Goal: Obtain resource: Obtain resource

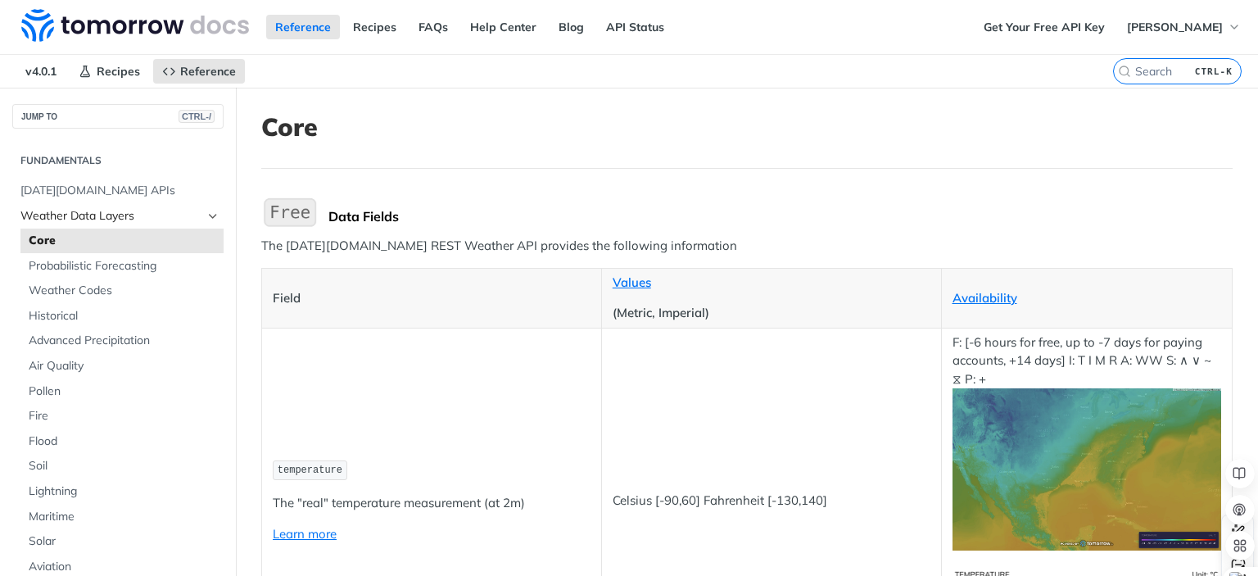
click at [206, 212] on icon "Hide subpages for Weather Data Layers" at bounding box center [212, 216] width 13 height 13
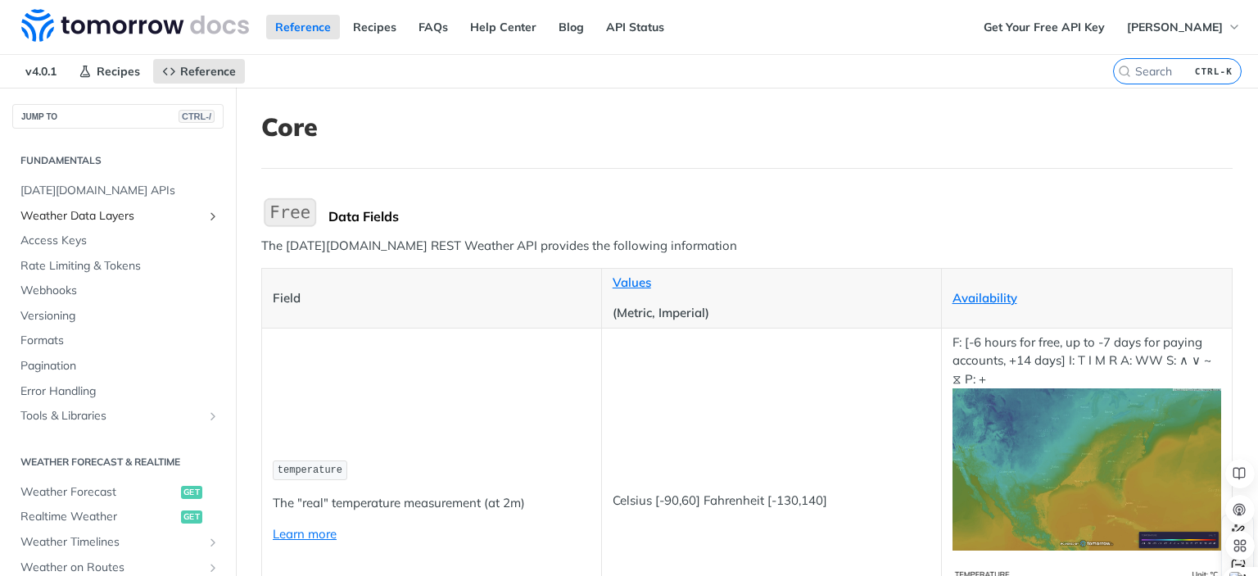
click at [206, 212] on icon "Show subpages for Weather Data Layers" at bounding box center [212, 216] width 13 height 13
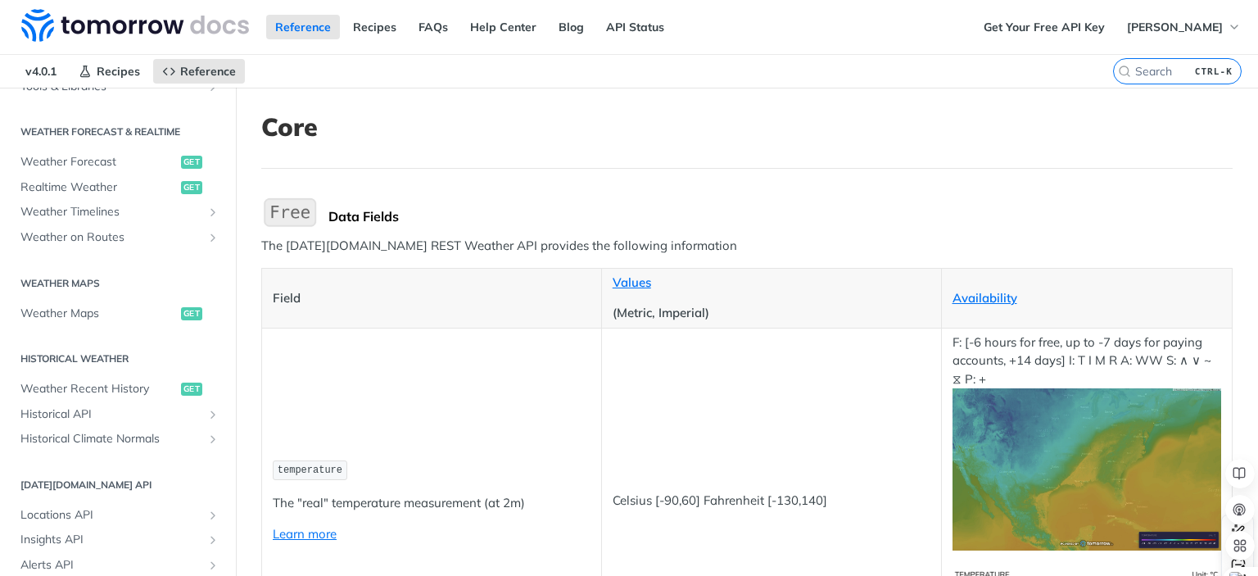
scroll to position [736, 0]
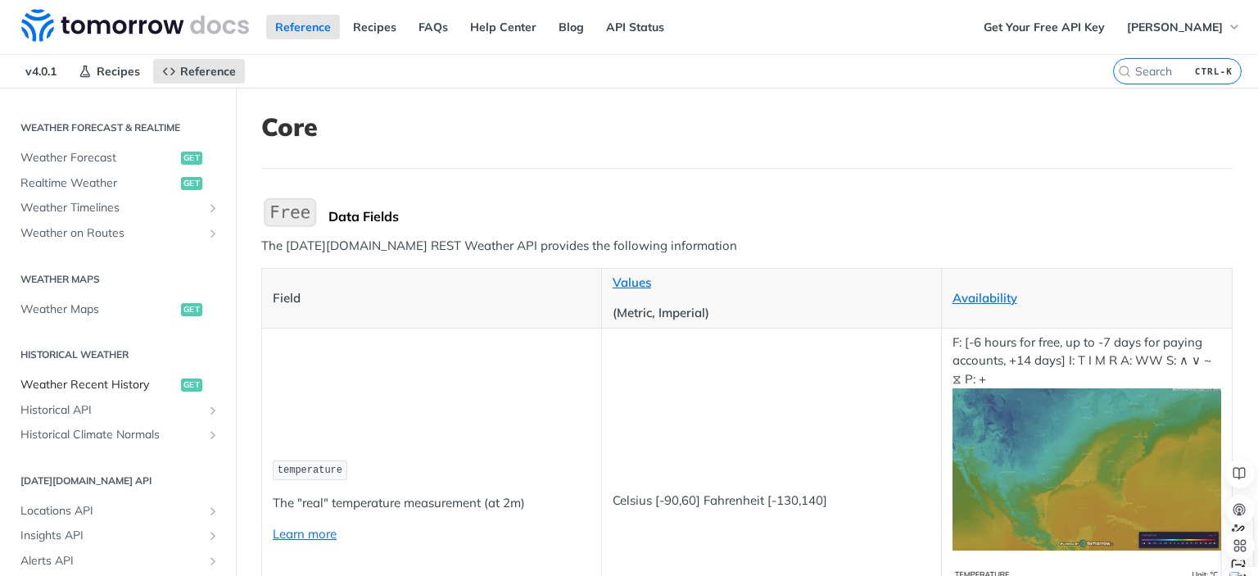
click at [152, 377] on span "Weather Recent History" at bounding box center [98, 385] width 156 height 16
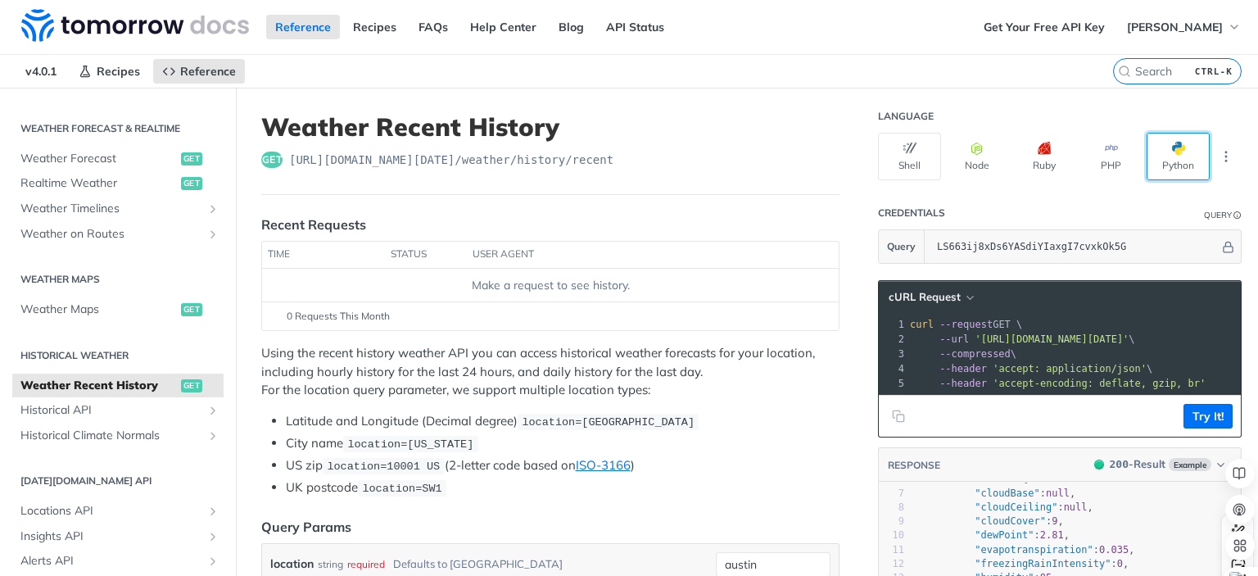
click at [1185, 151] on span "button" at bounding box center [1185, 148] width 0 height 13
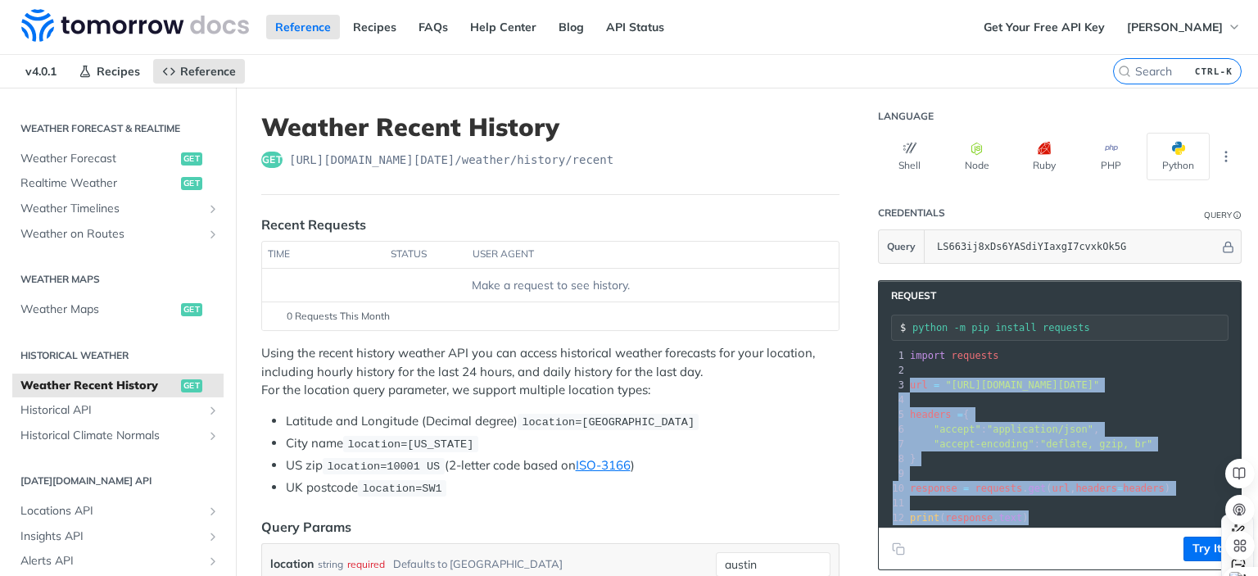
drag, startPoint x: 1017, startPoint y: 500, endPoint x: 894, endPoint y: 381, distance: 171.4
click at [907, 381] on div "1 import requests 2 ​ 3 url = "[URL][DOMAIN_NAME][DATE]" 4 ​ 5 headers = { 6 "a…" at bounding box center [1244, 436] width 674 height 177
copy div "url = "[URL][DOMAIN_NAME][DATE]" 4 ​ 5 headers = { 6 "accept" : "application/js…"
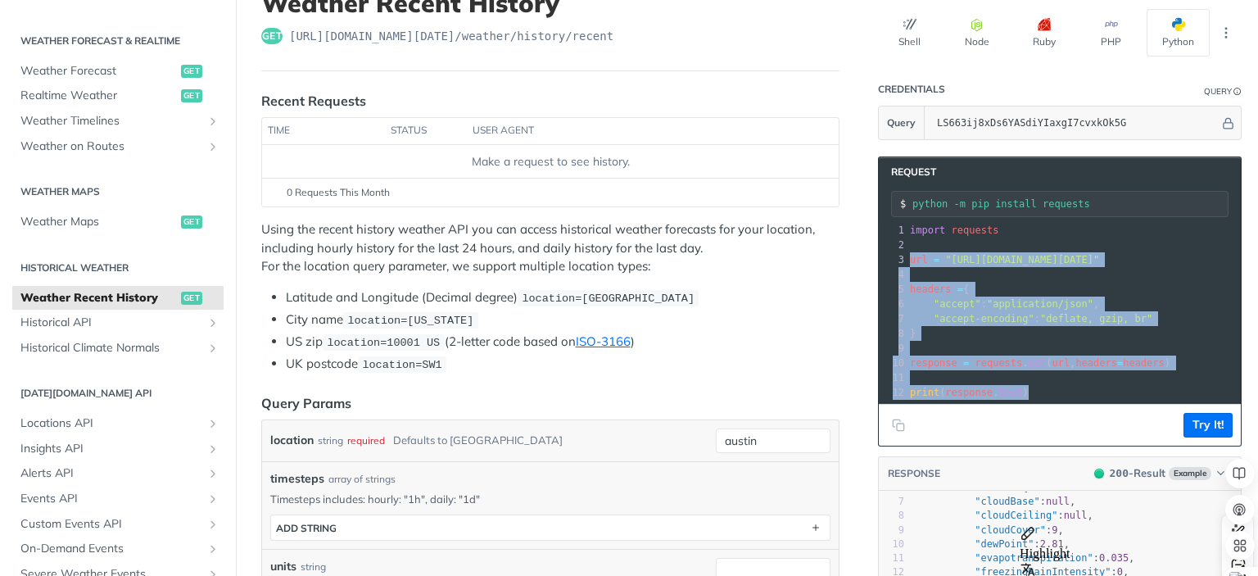
scroll to position [131, 0]
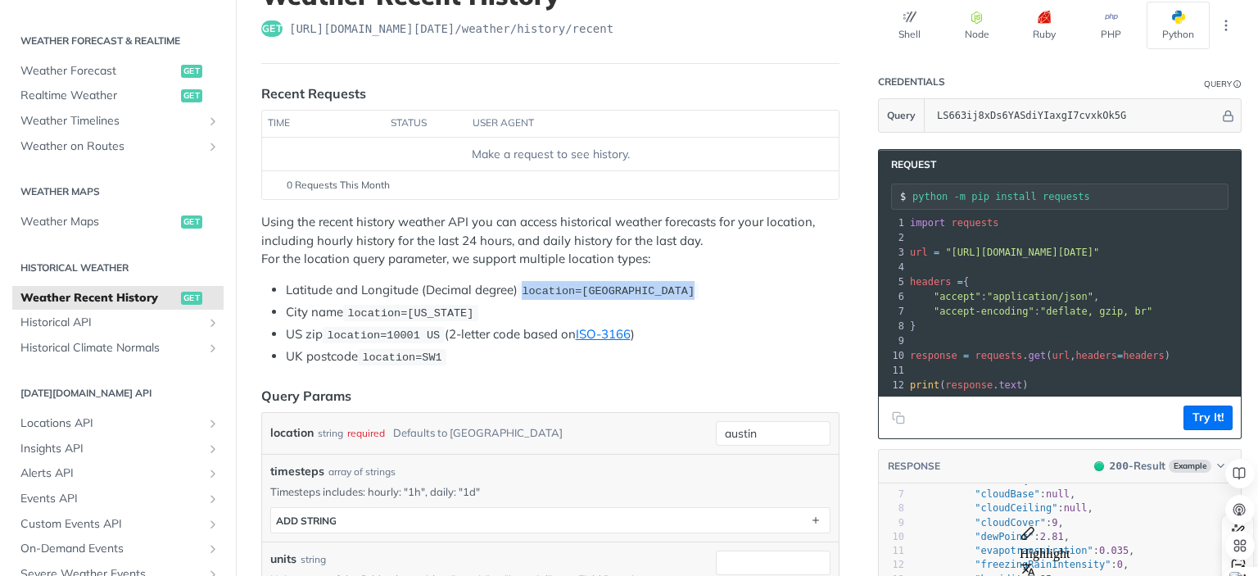
drag, startPoint x: 527, startPoint y: 287, endPoint x: 684, endPoint y: 288, distance: 157.3
click at [684, 288] on code "location=[GEOGRAPHIC_DATA]" at bounding box center [608, 291] width 181 height 16
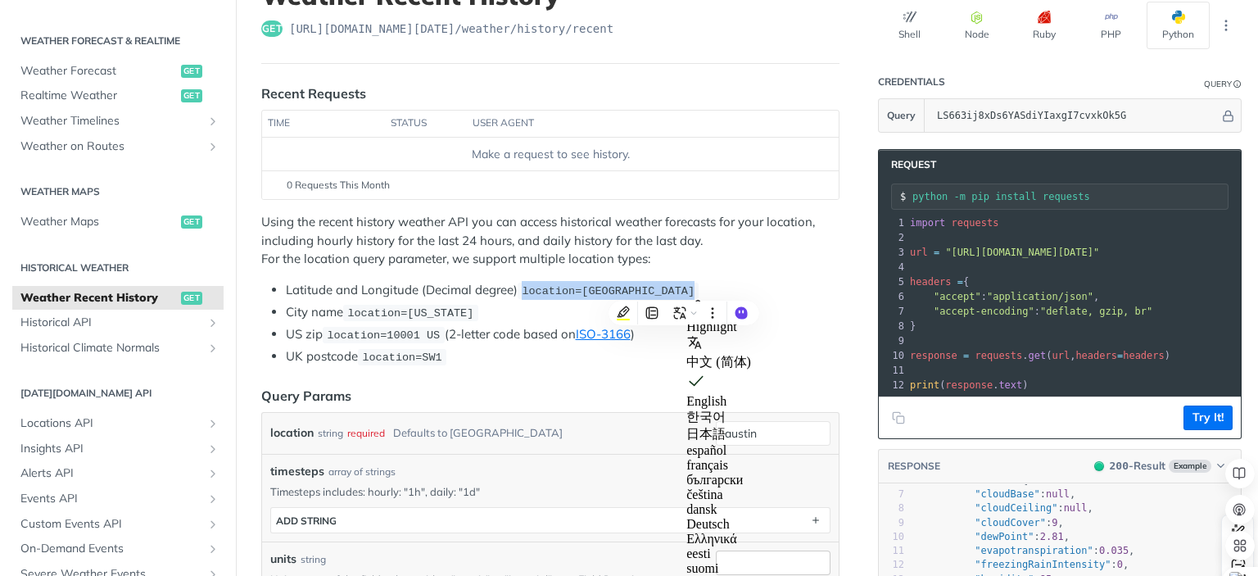
copy span "location=[GEOGRAPHIC_DATA]"
